Goal: Task Accomplishment & Management: Use online tool/utility

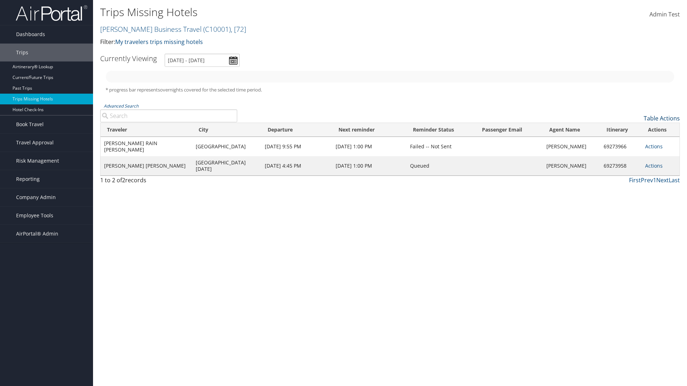
click at [662, 118] on link "Table Actions" at bounding box center [662, 119] width 36 height 8
click at [632, 203] on link "Agent Name" at bounding box center [632, 203] width 94 height 12
click at [632, 130] on link "Traveler" at bounding box center [632, 130] width 94 height 12
click at [632, 142] on link "City" at bounding box center [632, 142] width 94 height 12
click at [632, 155] on link "Departure" at bounding box center [632, 154] width 94 height 12
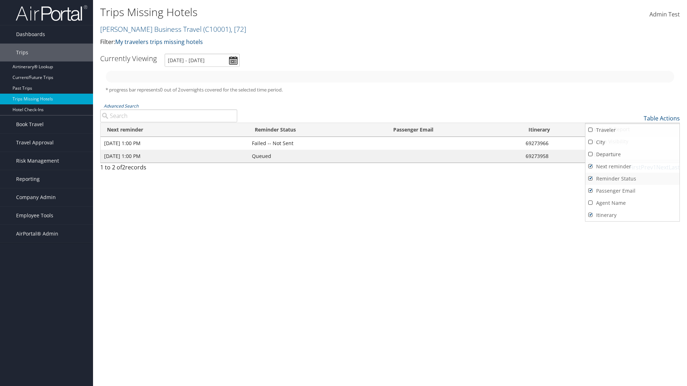
click at [632, 167] on link "Next reminder" at bounding box center [632, 167] width 94 height 12
click at [632, 179] on link "Reminder Status" at bounding box center [632, 179] width 94 height 12
click at [632, 191] on link "Passenger Email" at bounding box center [632, 191] width 94 height 12
click at [632, 203] on link "Agent Name" at bounding box center [632, 203] width 94 height 12
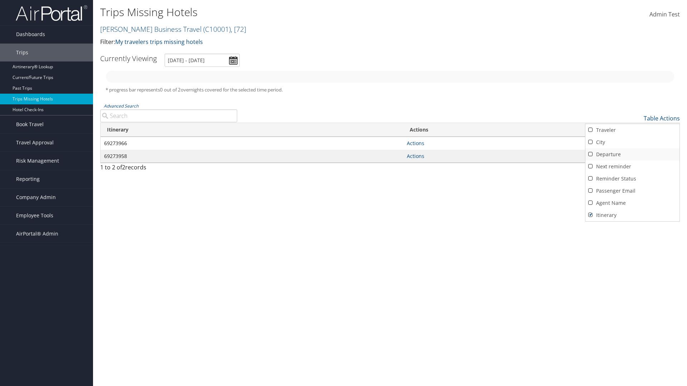
click at [632, 191] on link "Passenger Email" at bounding box center [632, 191] width 94 height 12
click at [632, 179] on link "Reminder Status" at bounding box center [632, 179] width 94 height 12
click at [632, 167] on link "Next reminder" at bounding box center [632, 167] width 94 height 12
click at [632, 155] on link "Departure" at bounding box center [632, 154] width 94 height 12
click at [632, 142] on link "City" at bounding box center [632, 142] width 94 height 12
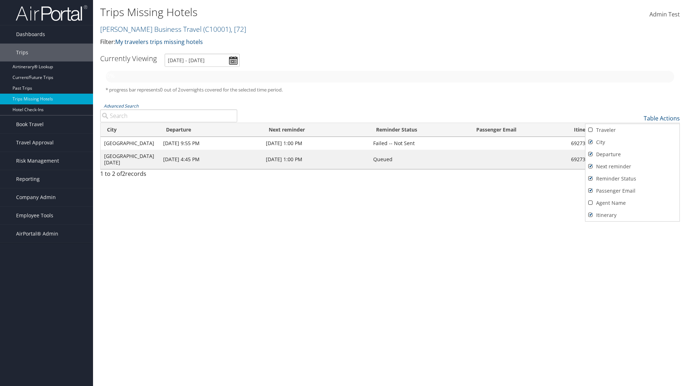
click at [632, 130] on link "Traveler" at bounding box center [632, 130] width 94 height 12
click at [344, 193] on div at bounding box center [343, 193] width 687 height 386
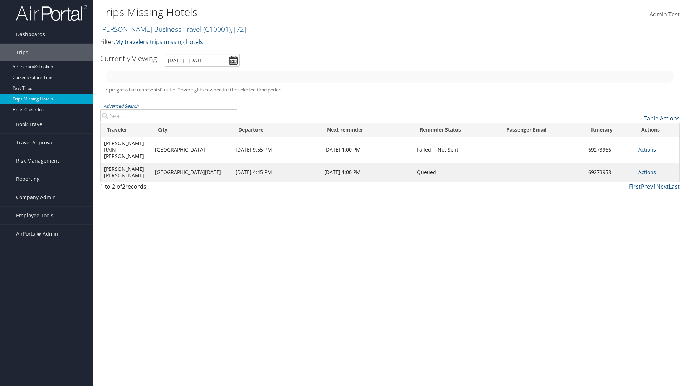
click at [662, 118] on link "Table Actions" at bounding box center [662, 119] width 36 height 8
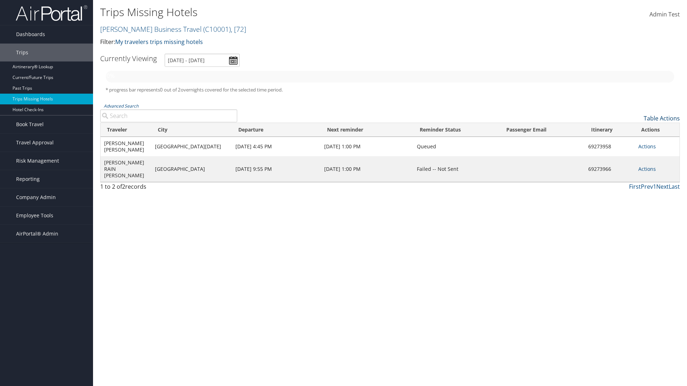
click at [662, 118] on link "Table Actions" at bounding box center [662, 119] width 36 height 8
click at [632, 155] on link "50" at bounding box center [632, 154] width 94 height 12
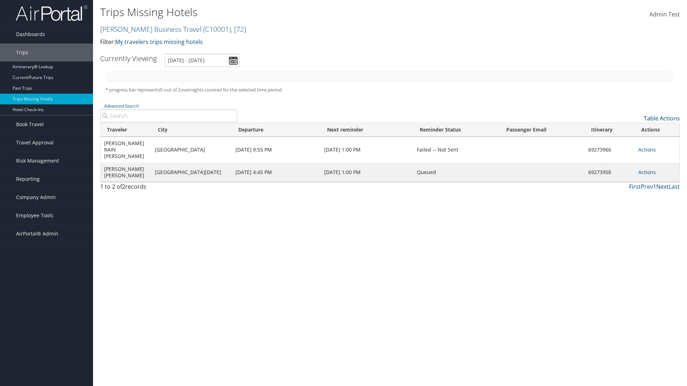
click at [662, 118] on link "Table Actions" at bounding box center [662, 119] width 36 height 8
click at [344, 193] on div at bounding box center [343, 193] width 687 height 386
click at [632, 154] on link "Page Length" at bounding box center [632, 154] width 94 height 12
